Goal: Task Accomplishment & Management: Manage account settings

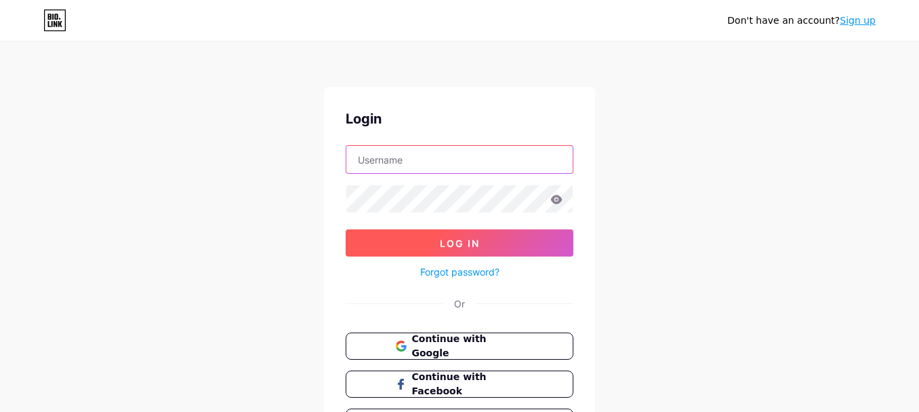
type input "[EMAIL_ADDRESS][DOMAIN_NAME]"
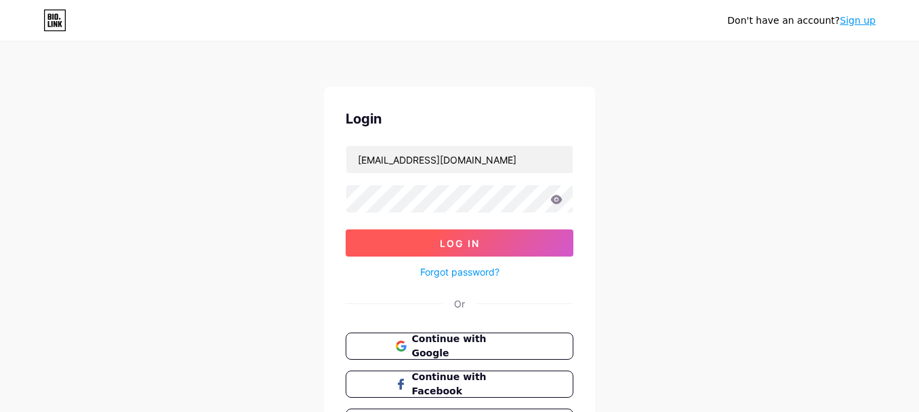
click at [446, 245] on span "Log In" at bounding box center [460, 243] width 40 height 12
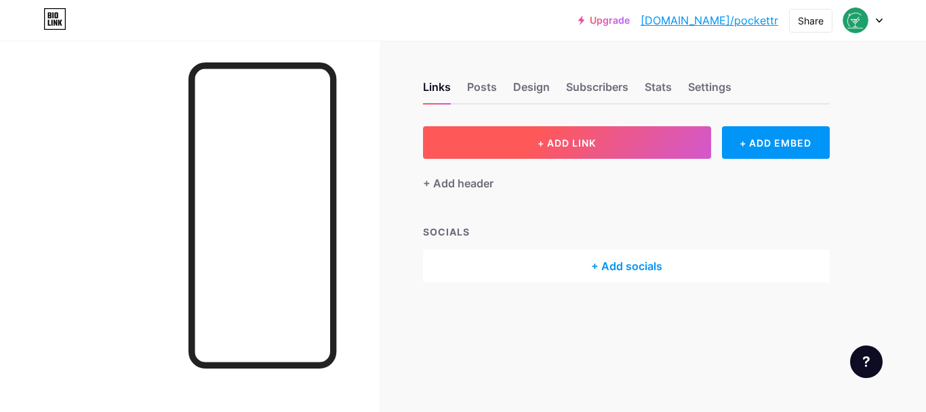
click at [570, 138] on span "+ ADD LINK" at bounding box center [567, 143] width 58 height 12
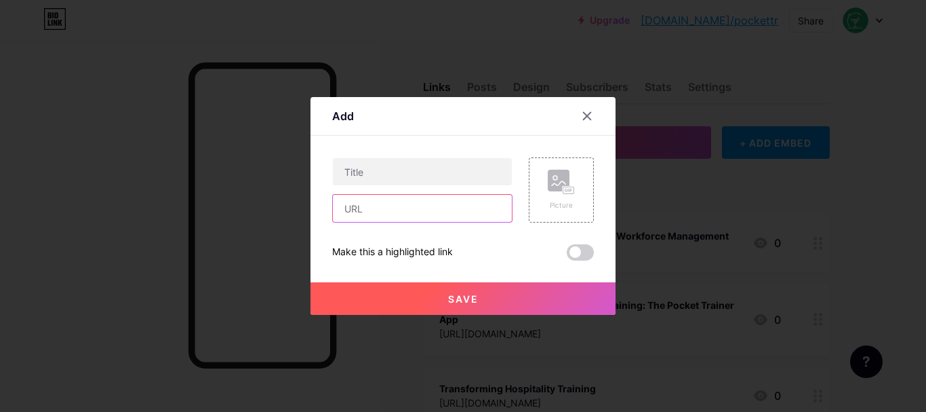
click at [367, 199] on input "text" at bounding box center [422, 208] width 179 height 27
paste input "[URL][DOMAIN_NAME]"
type input "[URL][DOMAIN_NAME]"
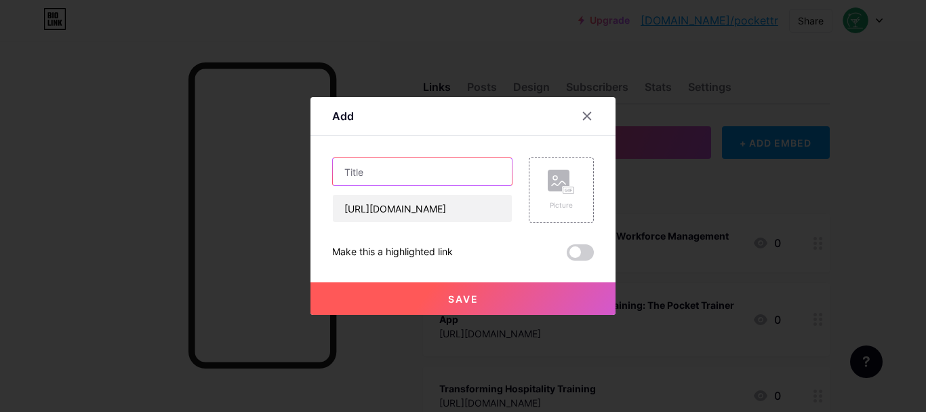
click at [378, 159] on input "text" at bounding box center [422, 171] width 179 height 27
paste input "Elevating Workforce Skills with Effective Hospitality Training"
type input "Elevating Workforce Skills with Effective Hospitality Training"
click at [404, 304] on button "Save" at bounding box center [462, 298] width 305 height 33
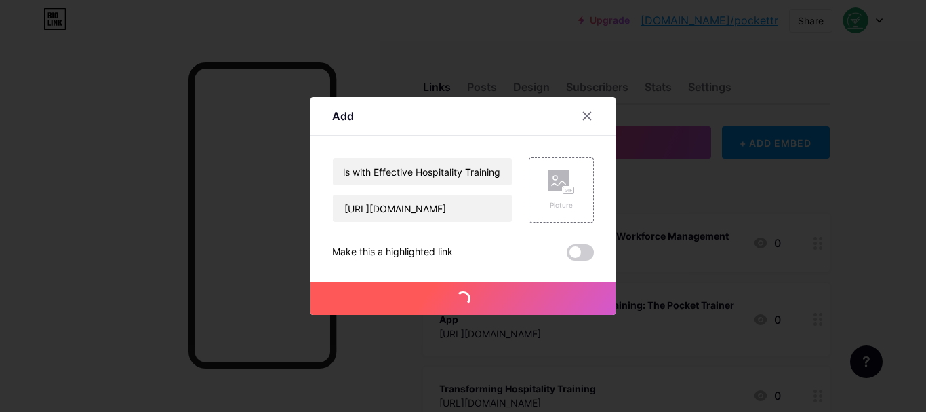
scroll to position [0, 0]
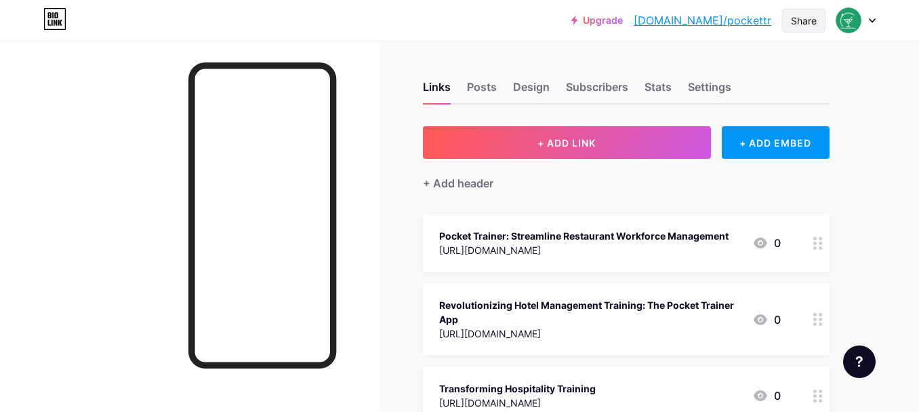
click at [792, 18] on div "Share" at bounding box center [804, 21] width 26 height 14
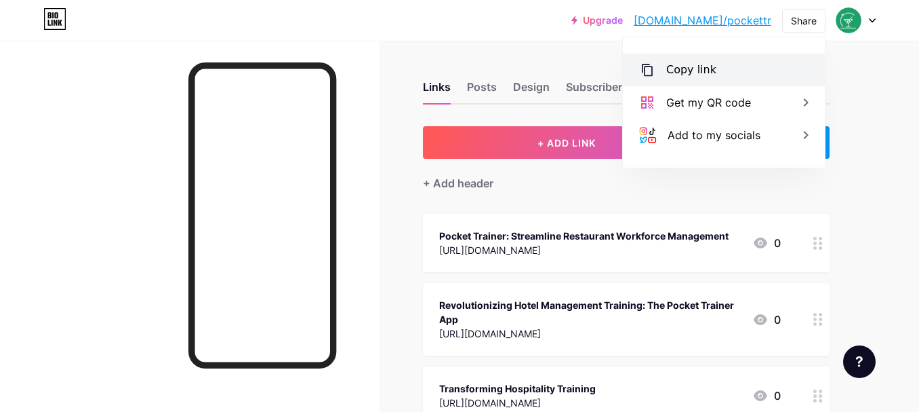
click at [675, 75] on div "Copy link" at bounding box center [691, 70] width 50 height 16
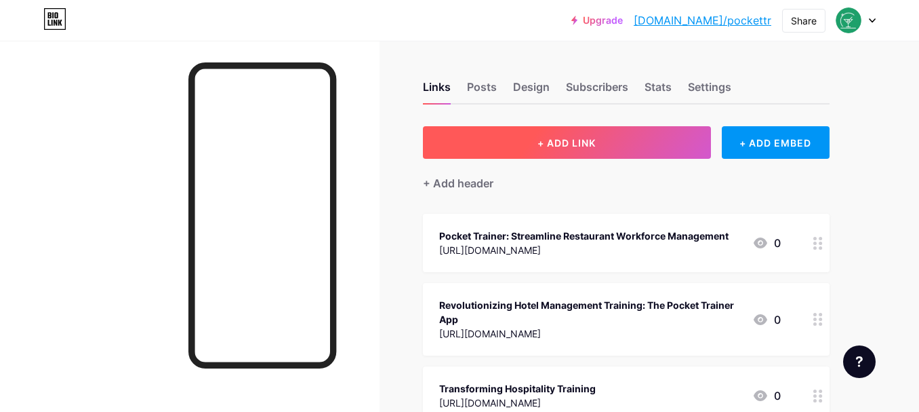
click at [516, 138] on button "+ ADD LINK" at bounding box center [567, 142] width 288 height 33
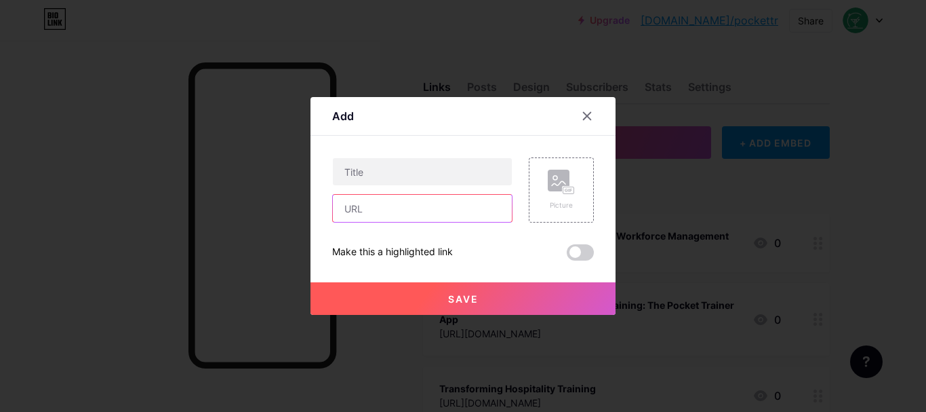
click at [412, 217] on input "text" at bounding box center [422, 208] width 179 height 27
paste input "[URL][DOMAIN_NAME]"
type input "[URL][DOMAIN_NAME]"
click at [397, 214] on input "[URL][DOMAIN_NAME]" at bounding box center [422, 208] width 179 height 27
click at [410, 198] on input "text" at bounding box center [422, 208] width 179 height 27
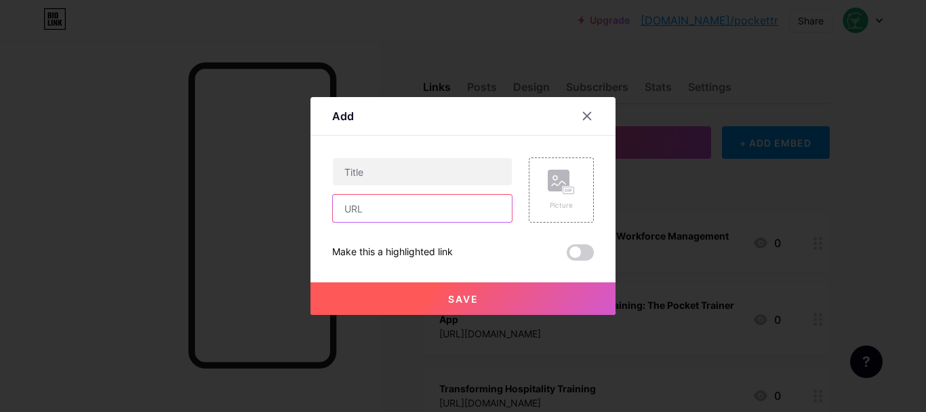
paste input "[URL][DOMAIN_NAME]"
type input "[URL][DOMAIN_NAME]"
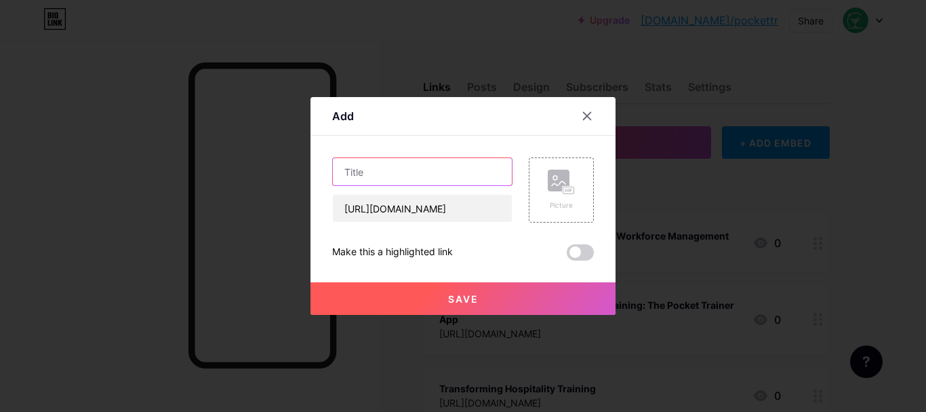
click at [423, 165] on input "text" at bounding box center [422, 171] width 179 height 27
paste input "Transforming Hospitality Training with Smart Digital Solutions"
type input "Transforming Hospitality Training with Smart Digital Solutions"
click at [422, 292] on button "Save" at bounding box center [462, 298] width 305 height 33
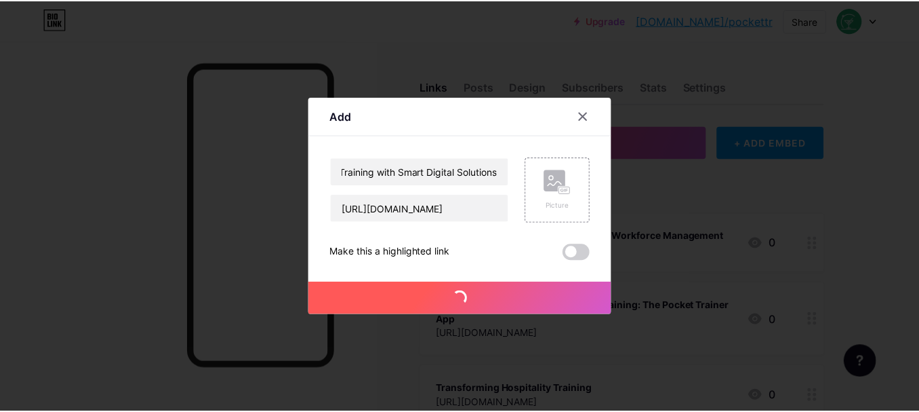
scroll to position [0, 0]
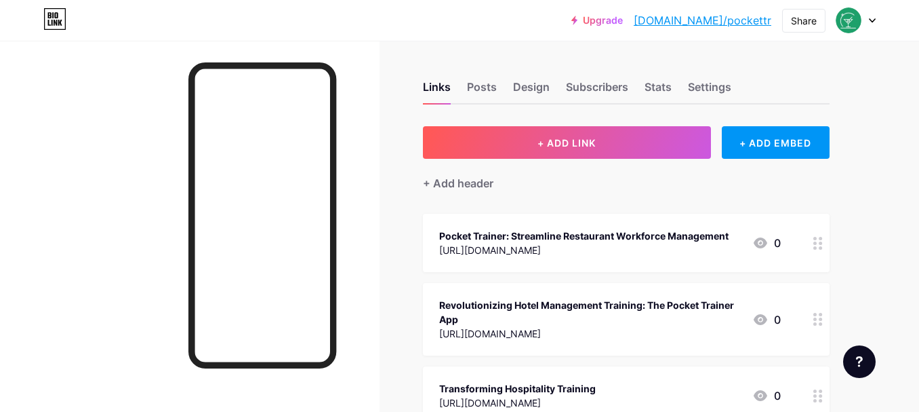
click at [747, 22] on link "[DOMAIN_NAME]/pockettr" at bounding box center [703, 20] width 138 height 16
